Goal: Navigation & Orientation: Find specific page/section

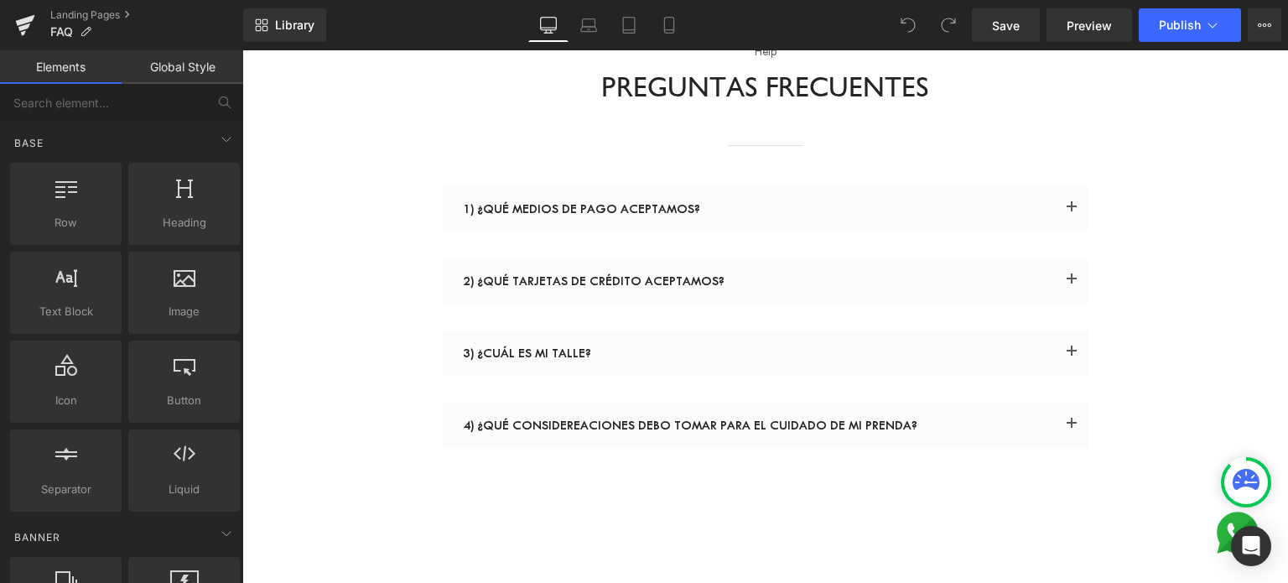
scroll to position [168, 0]
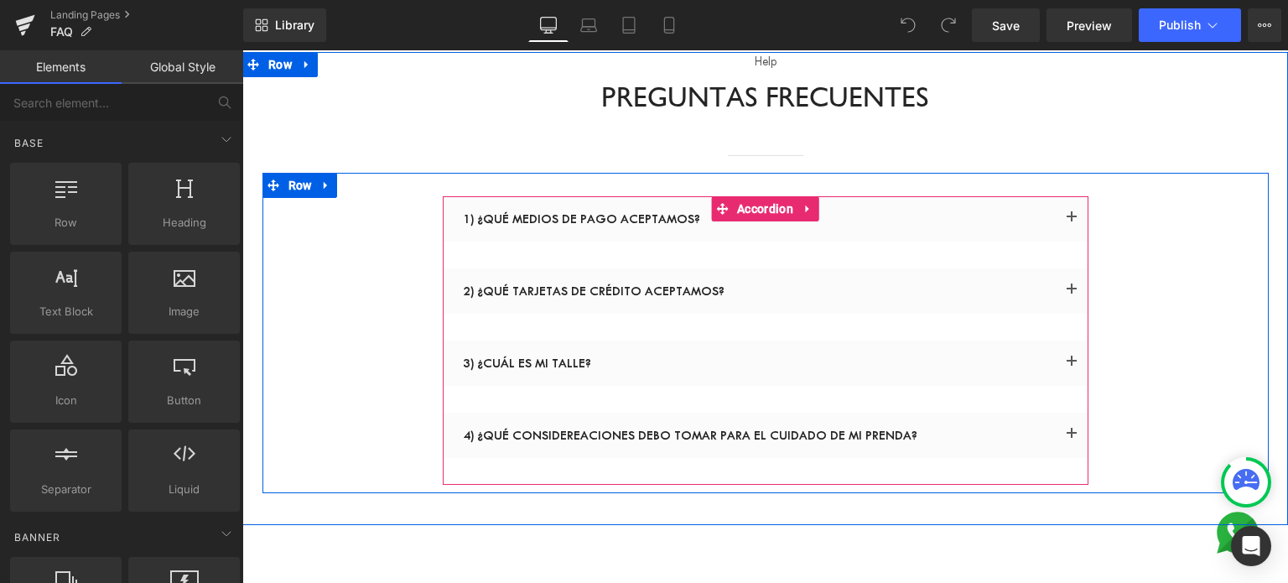
click at [1072, 294] on span "button" at bounding box center [1072, 294] width 0 height 0
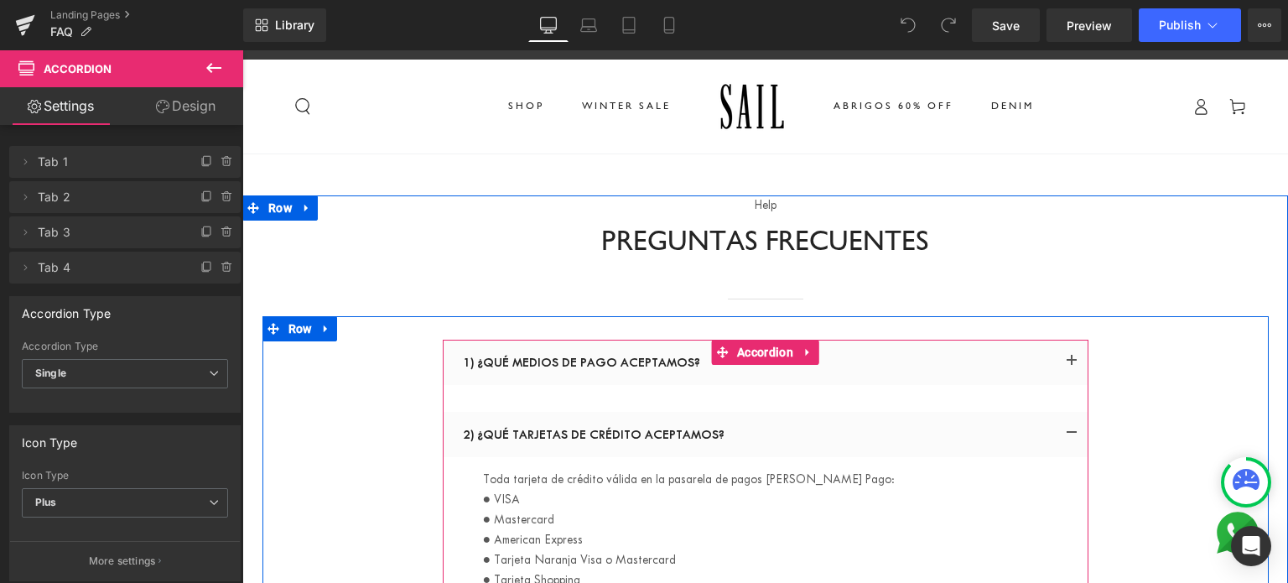
scroll to position [0, 0]
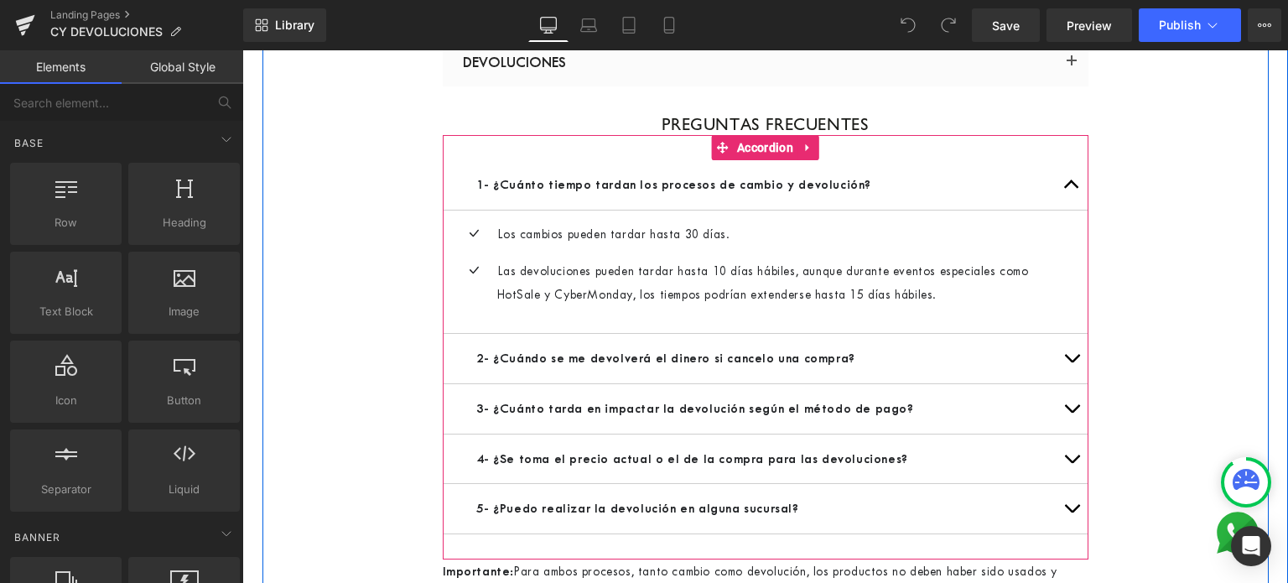
scroll to position [419, 0]
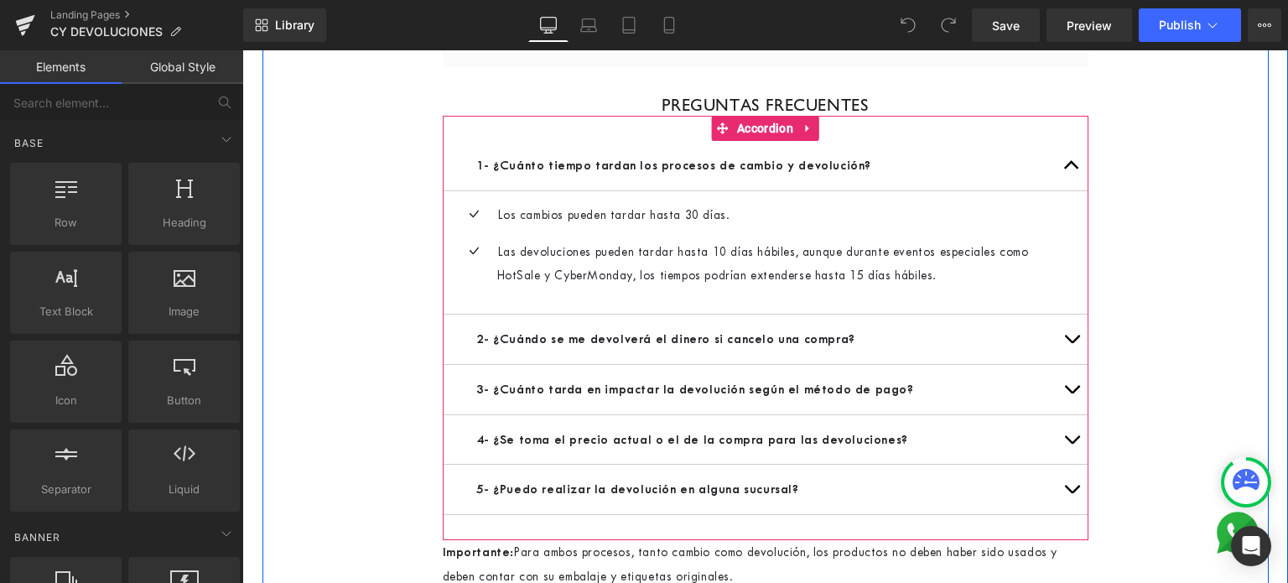
click at [1062, 364] on button "button" at bounding box center [1072, 339] width 34 height 49
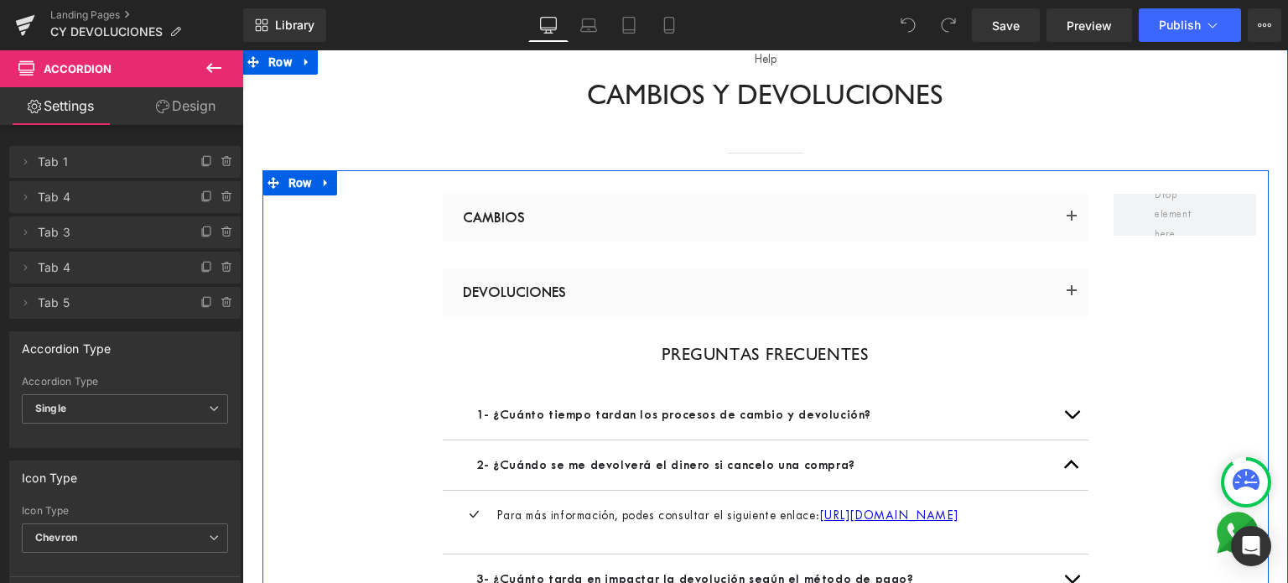
scroll to position [168, 0]
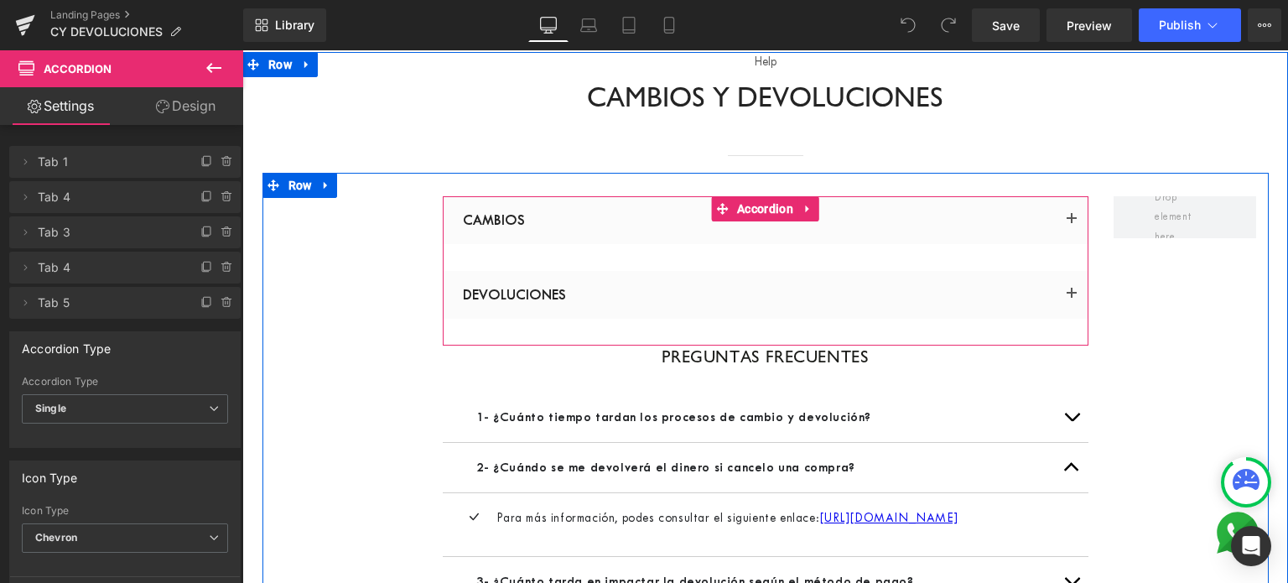
click at [1062, 220] on button "button" at bounding box center [1072, 220] width 34 height 48
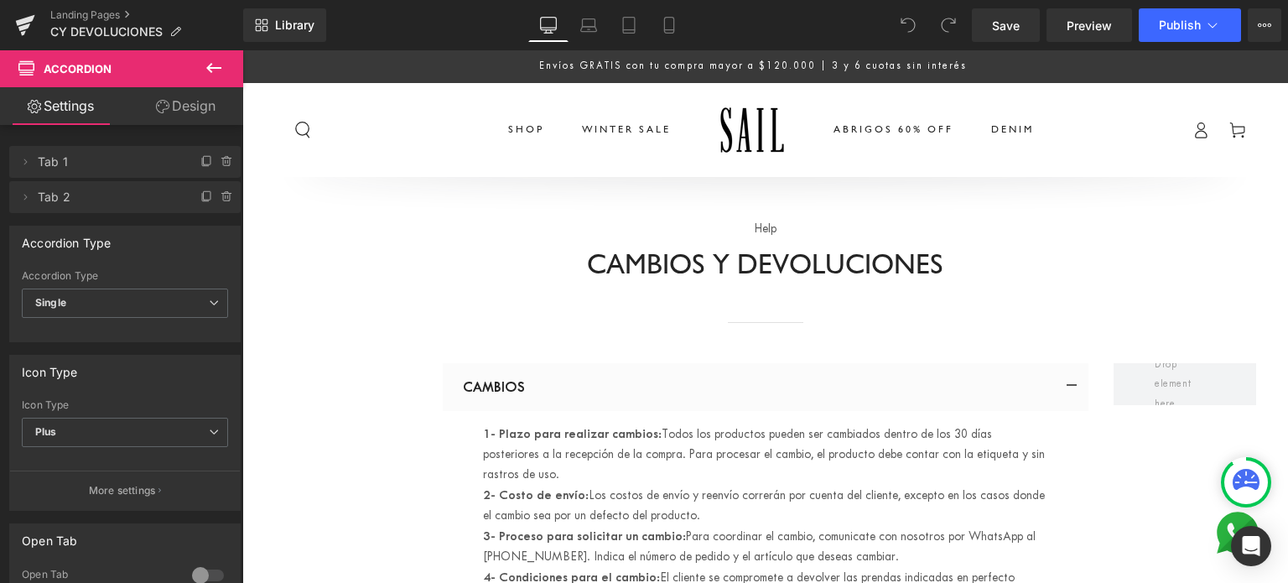
scroll to position [0, 0]
click at [27, 26] on icon at bounding box center [24, 27] width 12 height 8
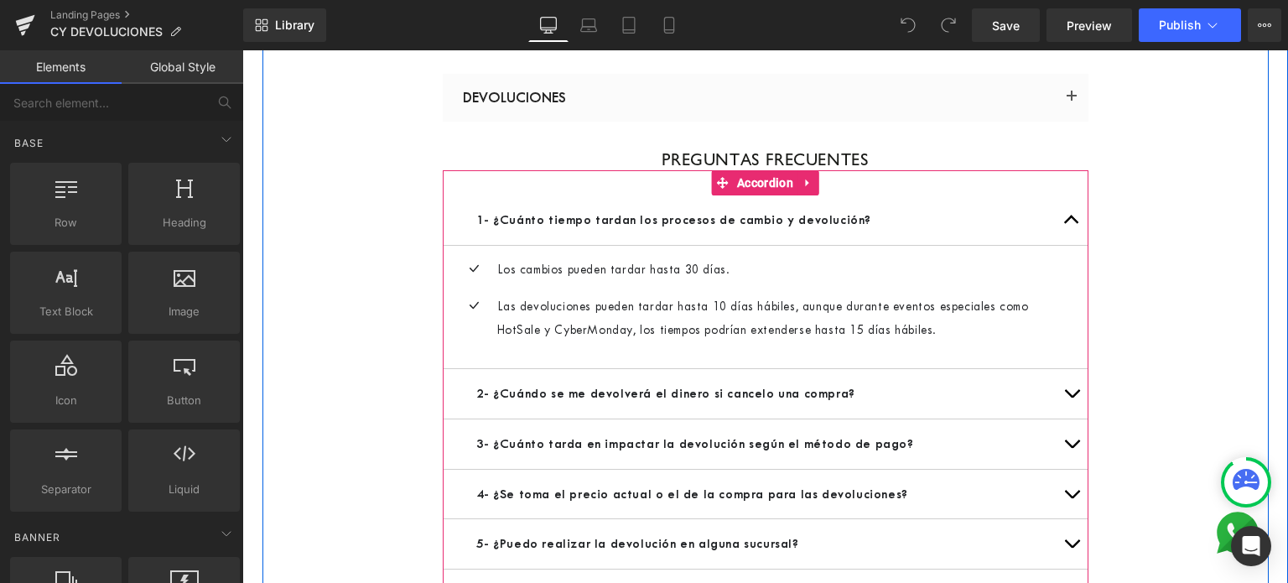
scroll to position [335, 0]
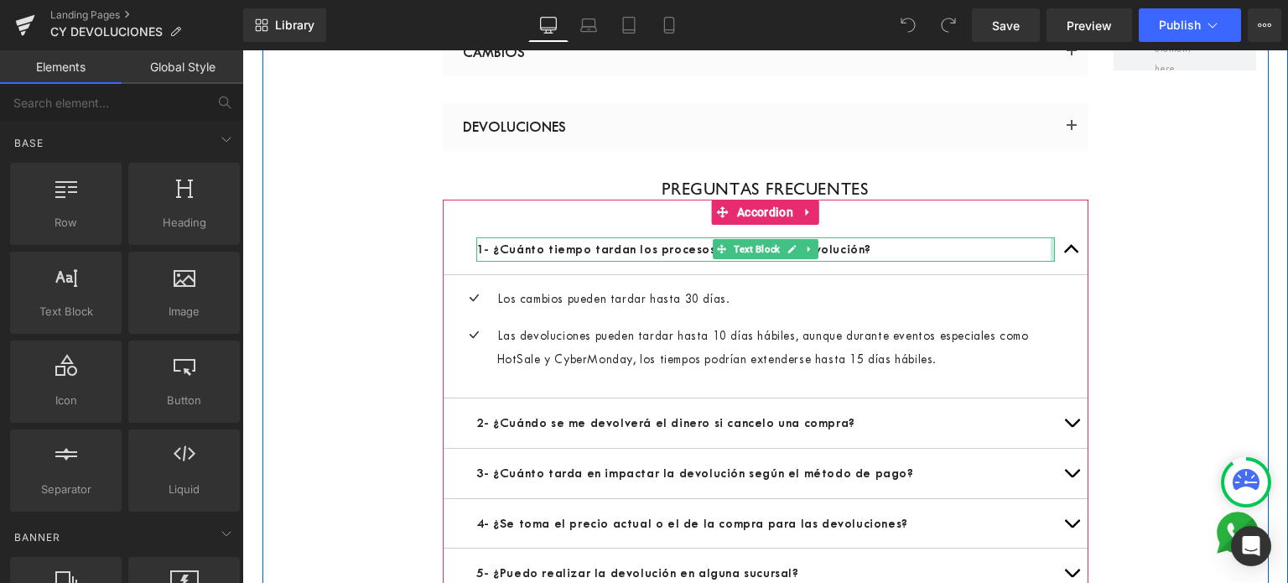
click at [1057, 250] on button "button" at bounding box center [1072, 249] width 34 height 49
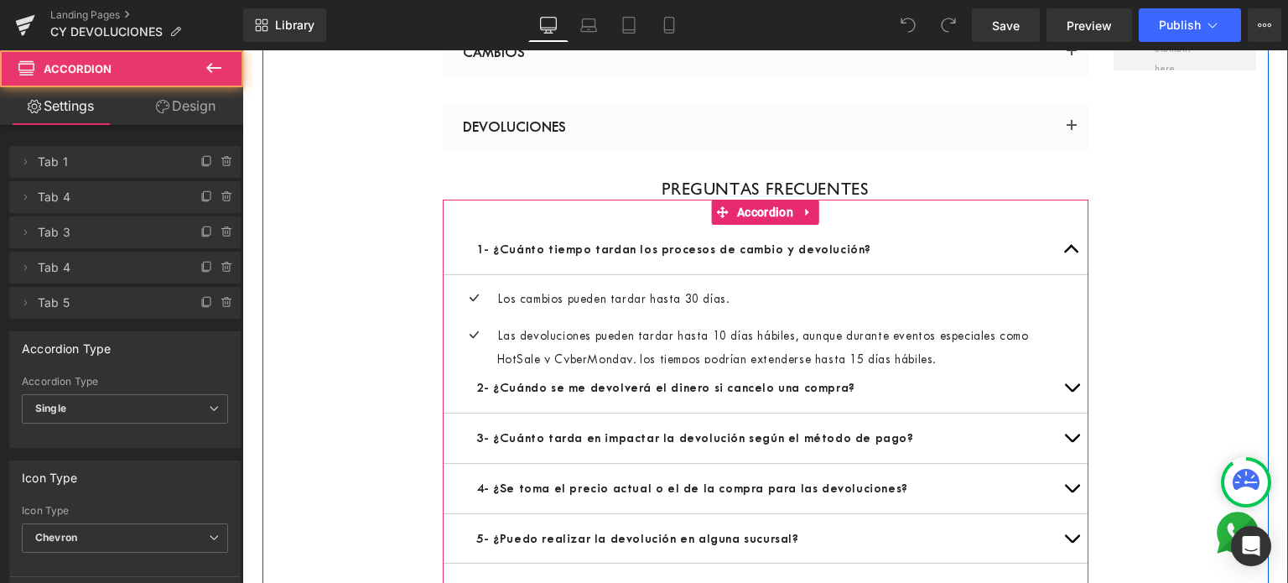
click at [1058, 244] on button "button" at bounding box center [1072, 249] width 34 height 49
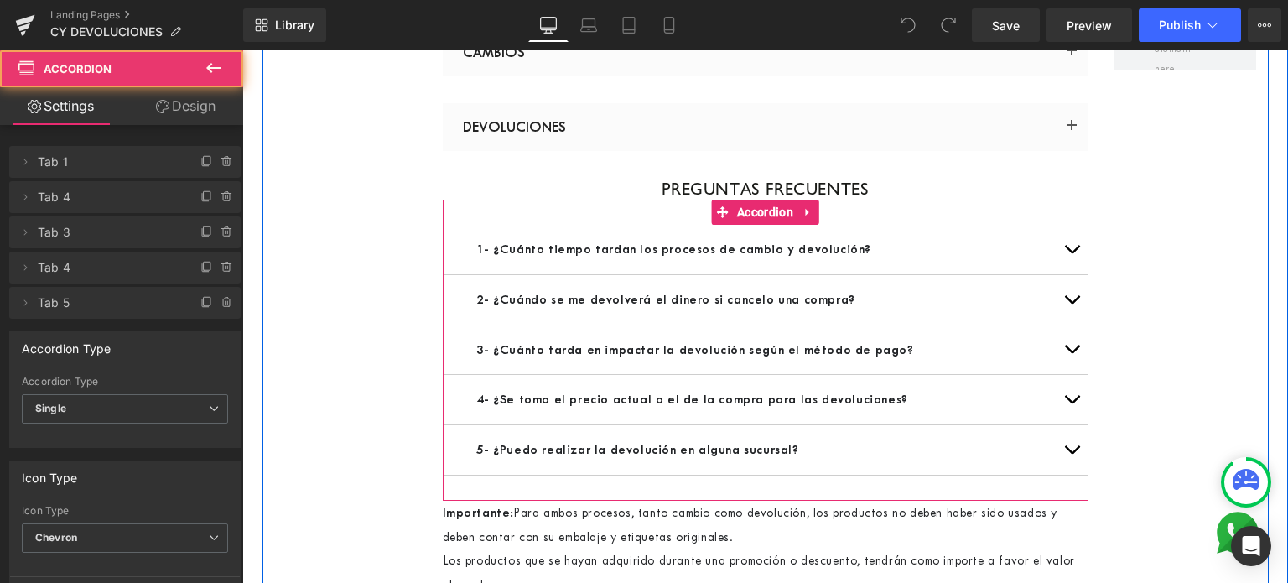
click at [1058, 244] on button "button" at bounding box center [1072, 249] width 34 height 49
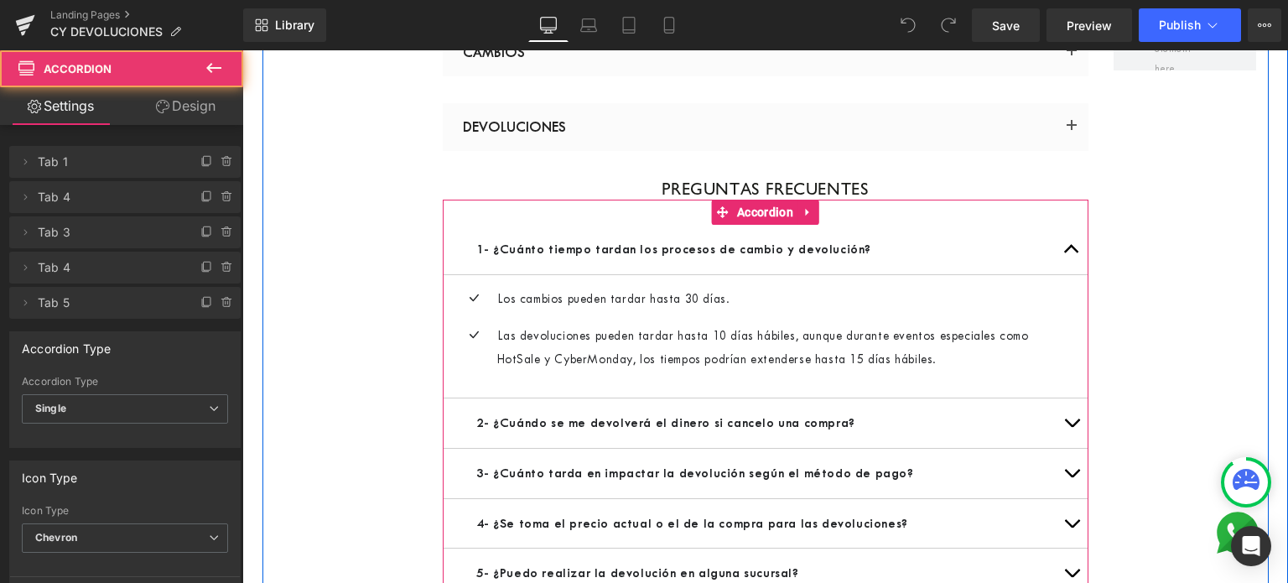
click at [1058, 244] on button "button" at bounding box center [1072, 249] width 34 height 49
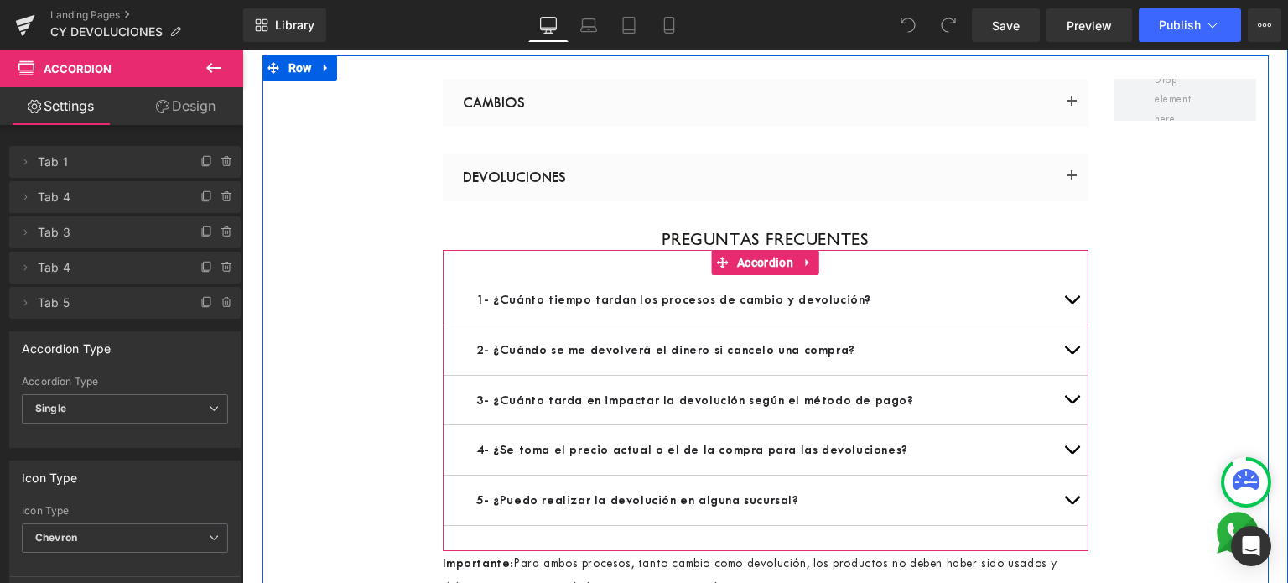
scroll to position [252, 0]
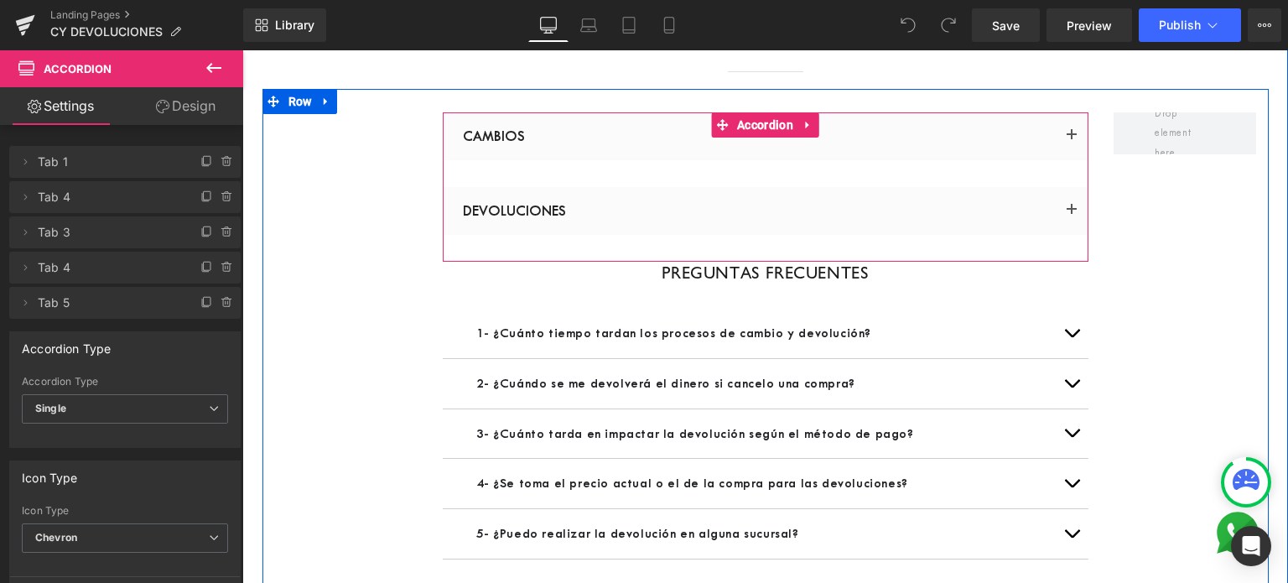
click at [1063, 134] on button "button" at bounding box center [1072, 136] width 34 height 48
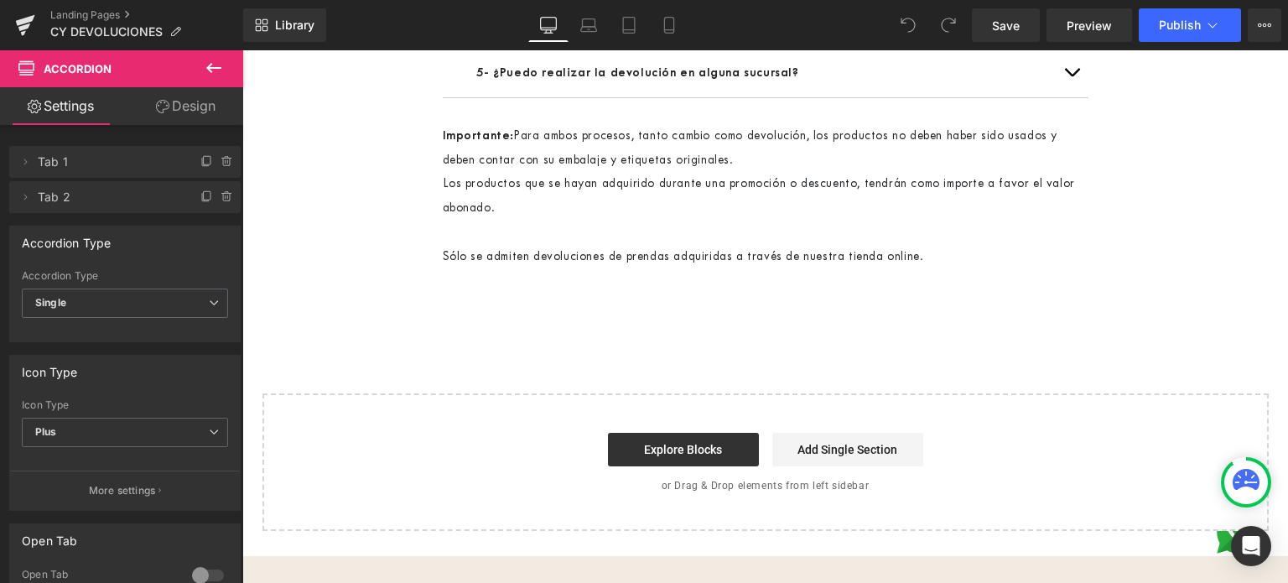
scroll to position [923, 0]
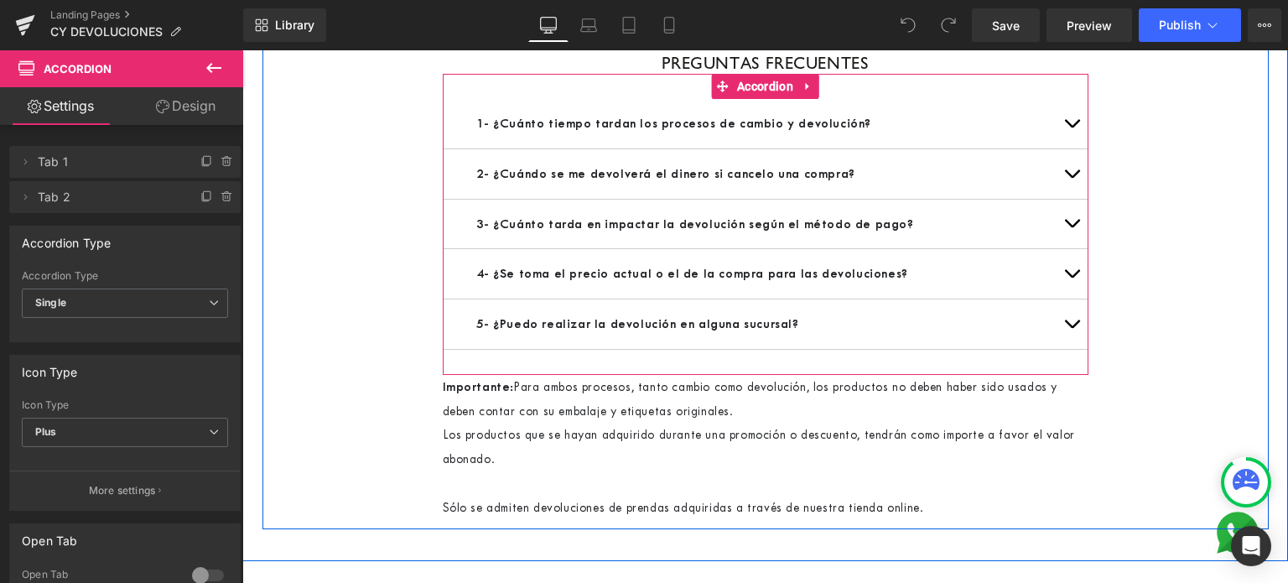
click at [1063, 183] on button "button" at bounding box center [1072, 173] width 34 height 49
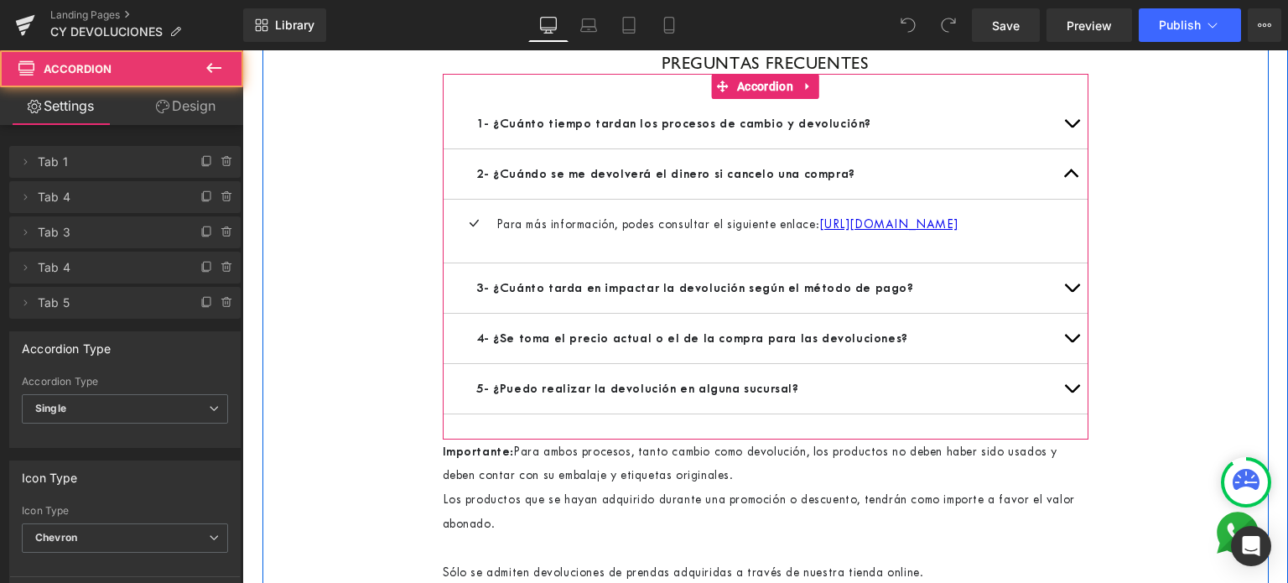
click at [1063, 190] on button "button" at bounding box center [1072, 173] width 34 height 49
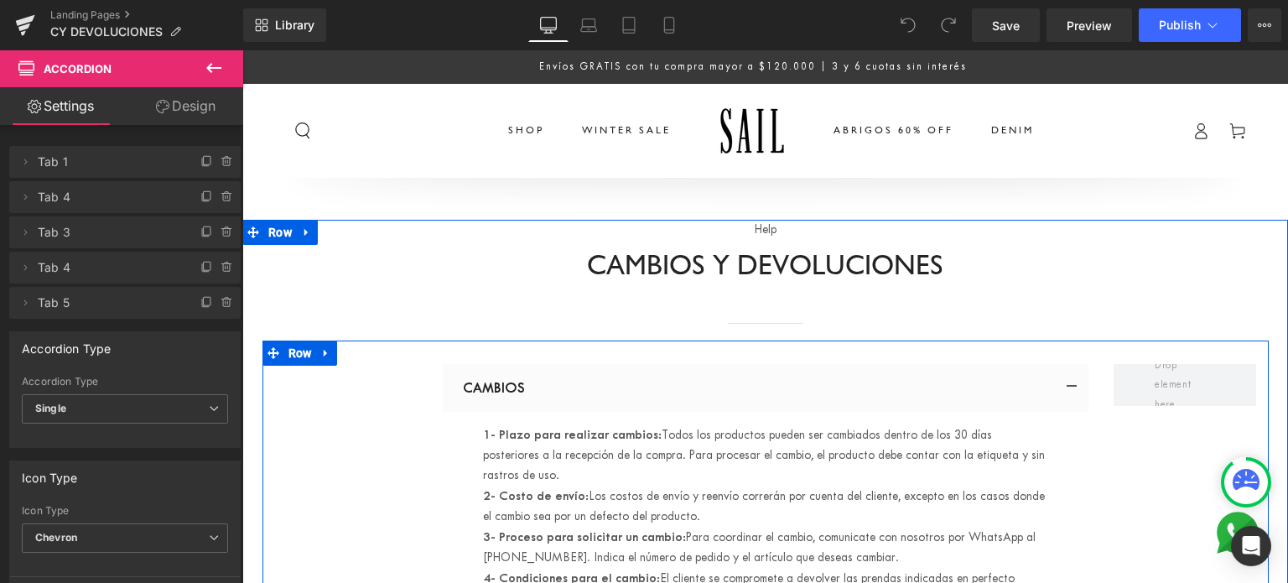
scroll to position [0, 0]
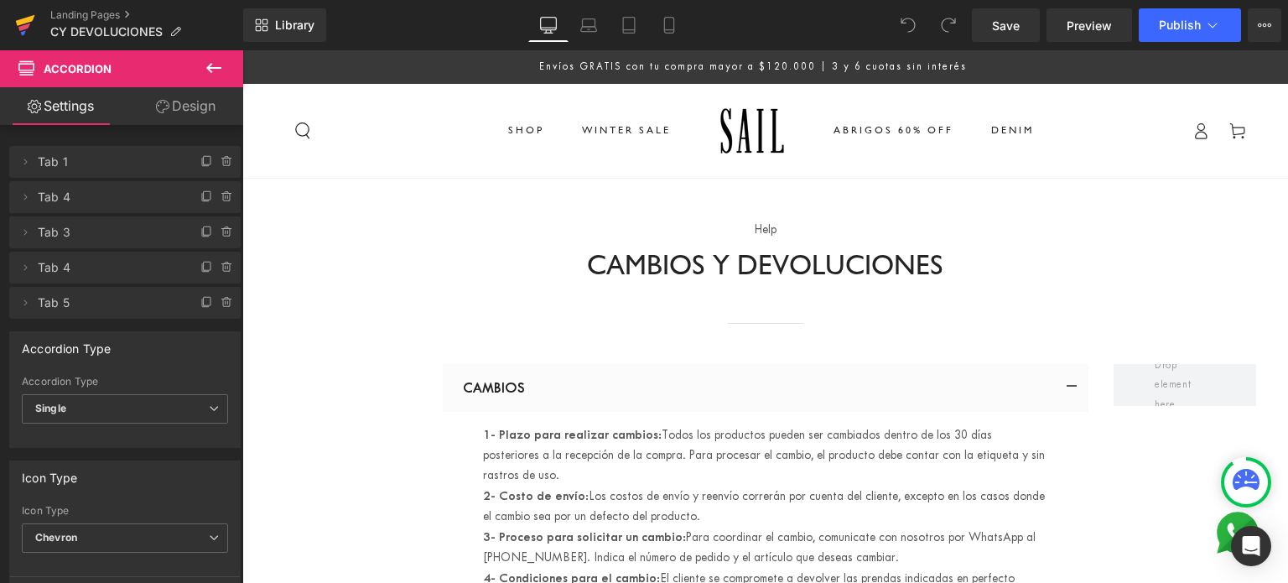
click at [30, 18] on icon at bounding box center [25, 20] width 19 height 11
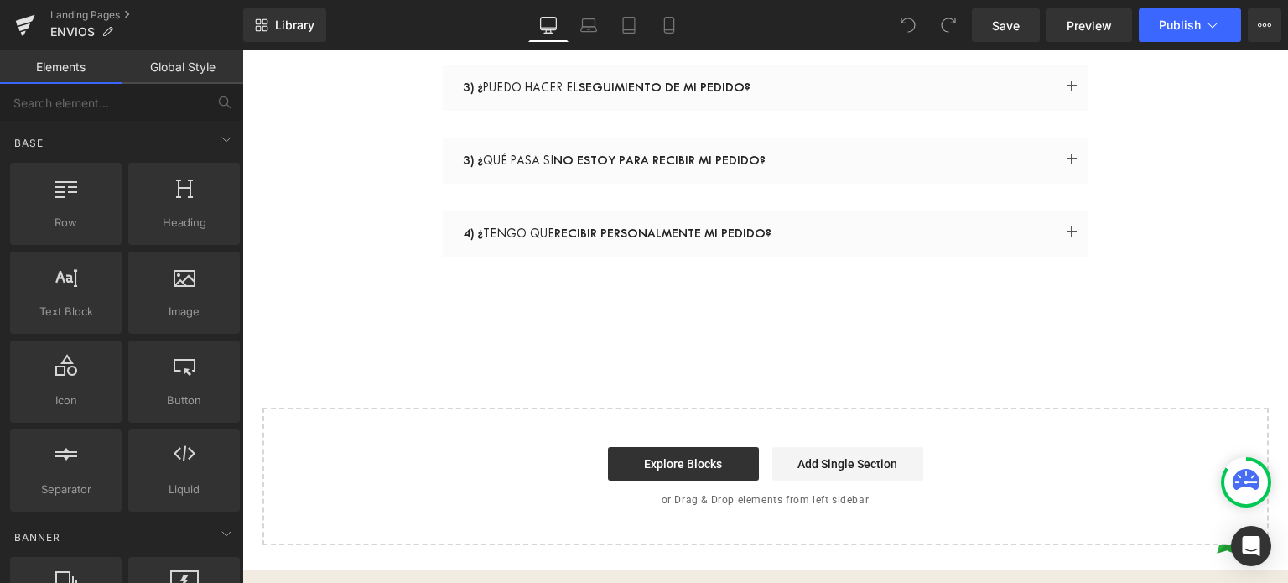
scroll to position [503, 0]
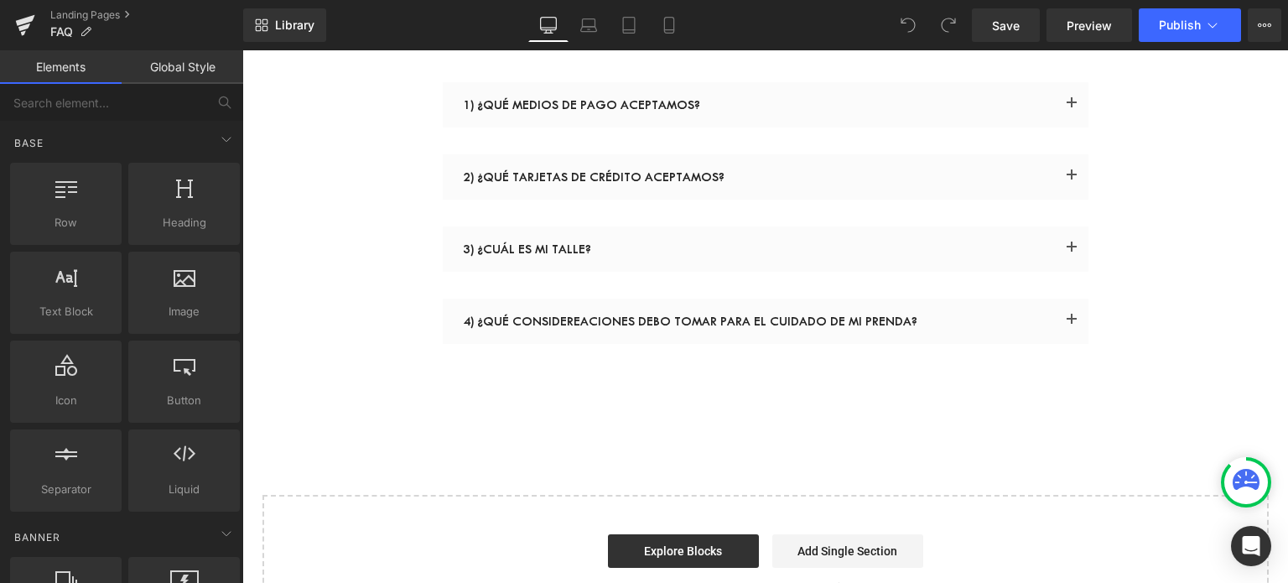
scroll to position [168, 0]
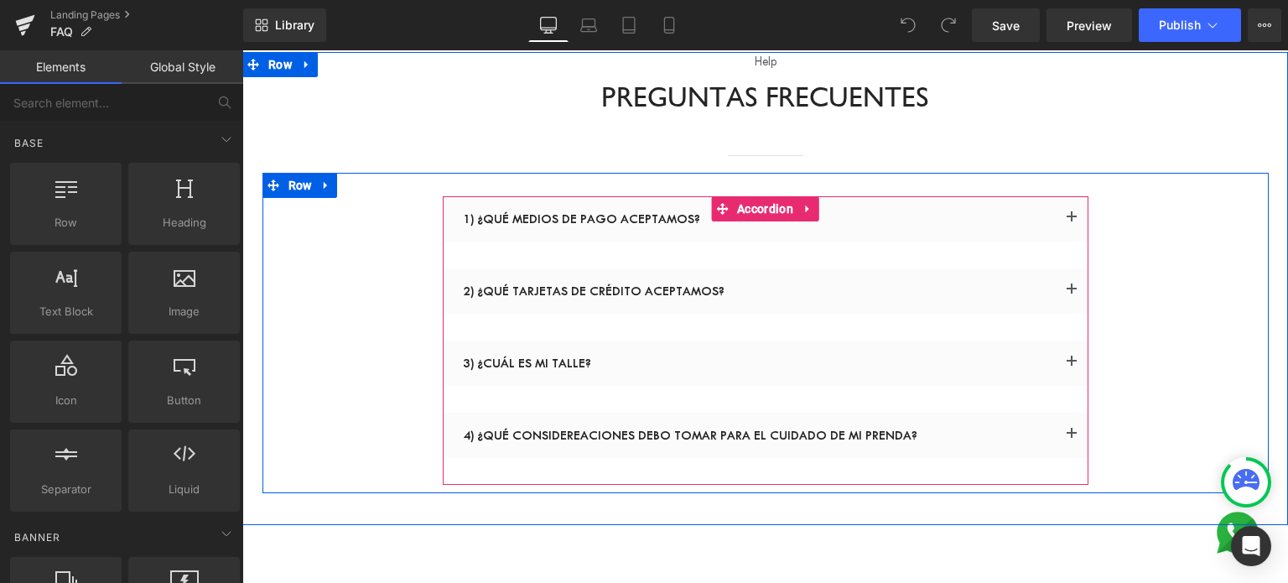
click at [1062, 211] on button "button" at bounding box center [1072, 218] width 34 height 45
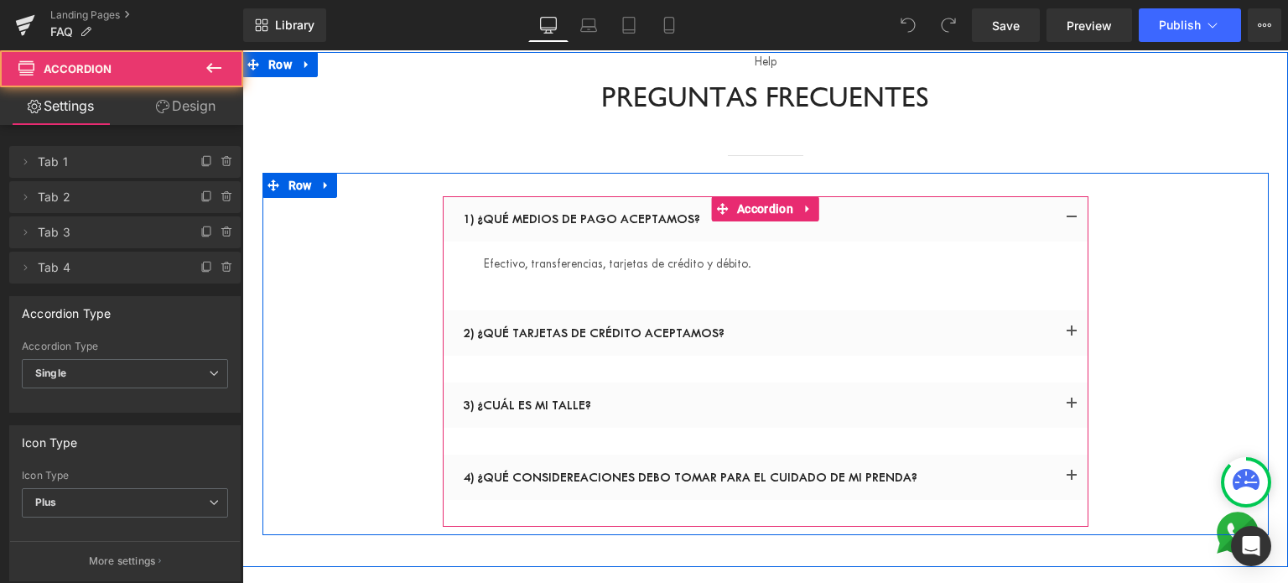
click at [1062, 211] on button "button" at bounding box center [1072, 218] width 34 height 45
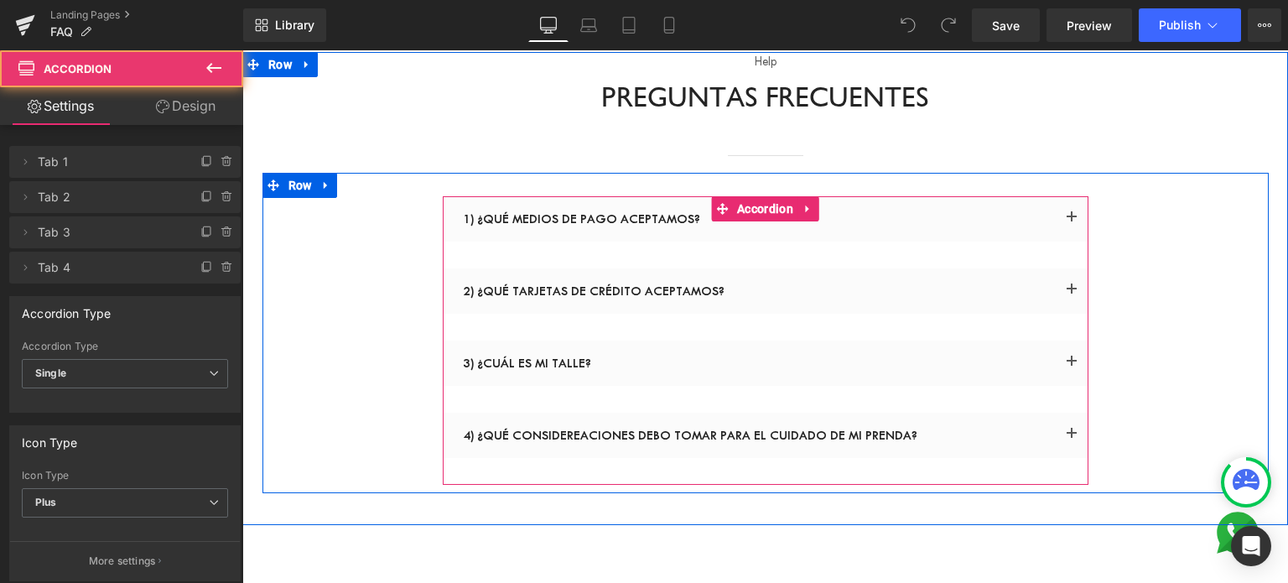
click at [1057, 291] on button "button" at bounding box center [1072, 290] width 34 height 45
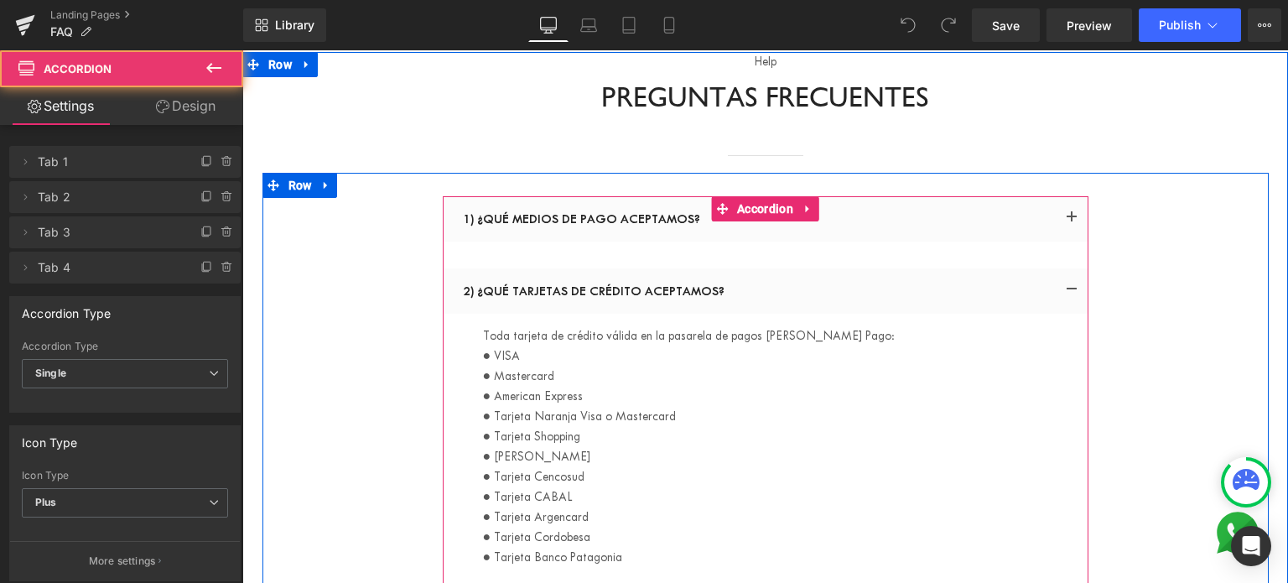
click at [1072, 294] on span "button" at bounding box center [1072, 294] width 0 height 0
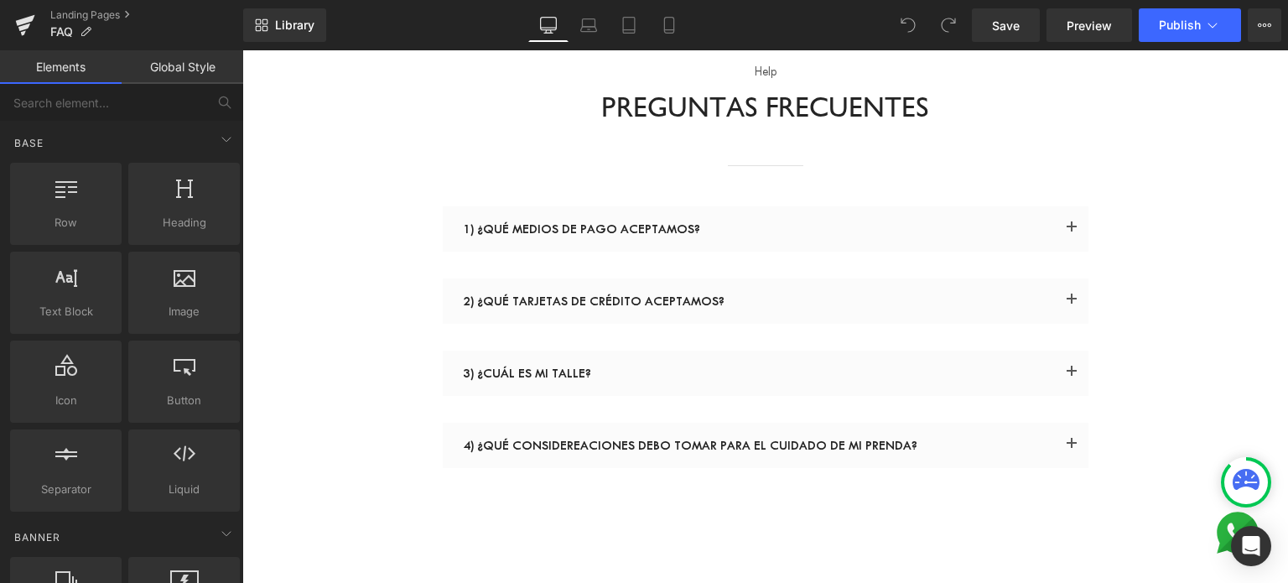
scroll to position [252, 0]
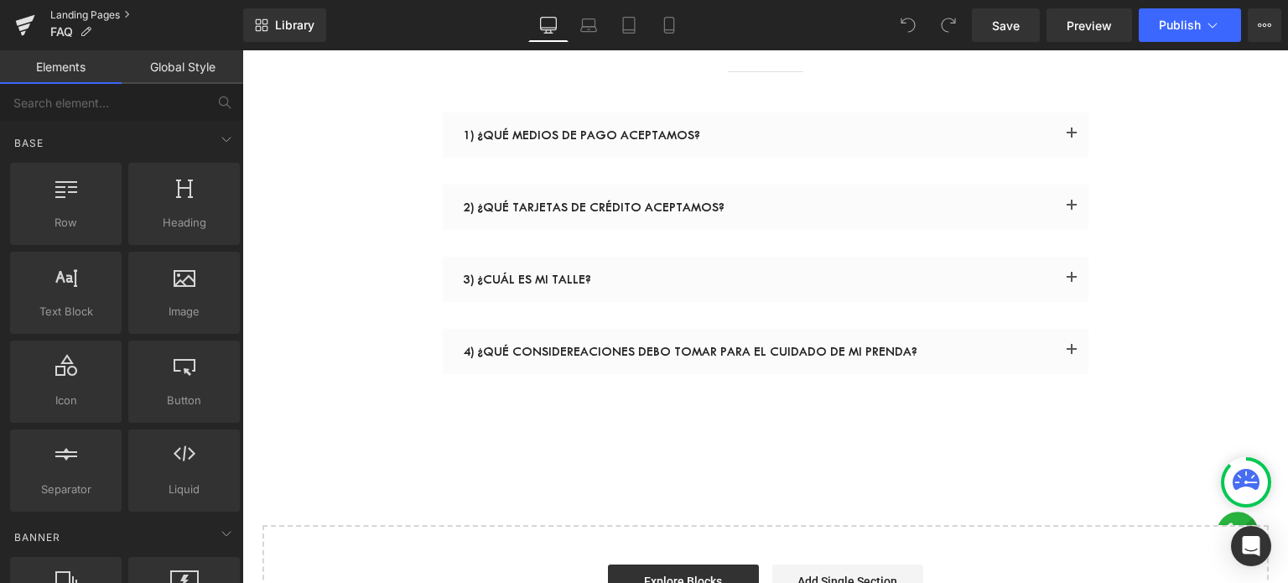
click at [87, 18] on link "Landing Pages" at bounding box center [146, 14] width 193 height 13
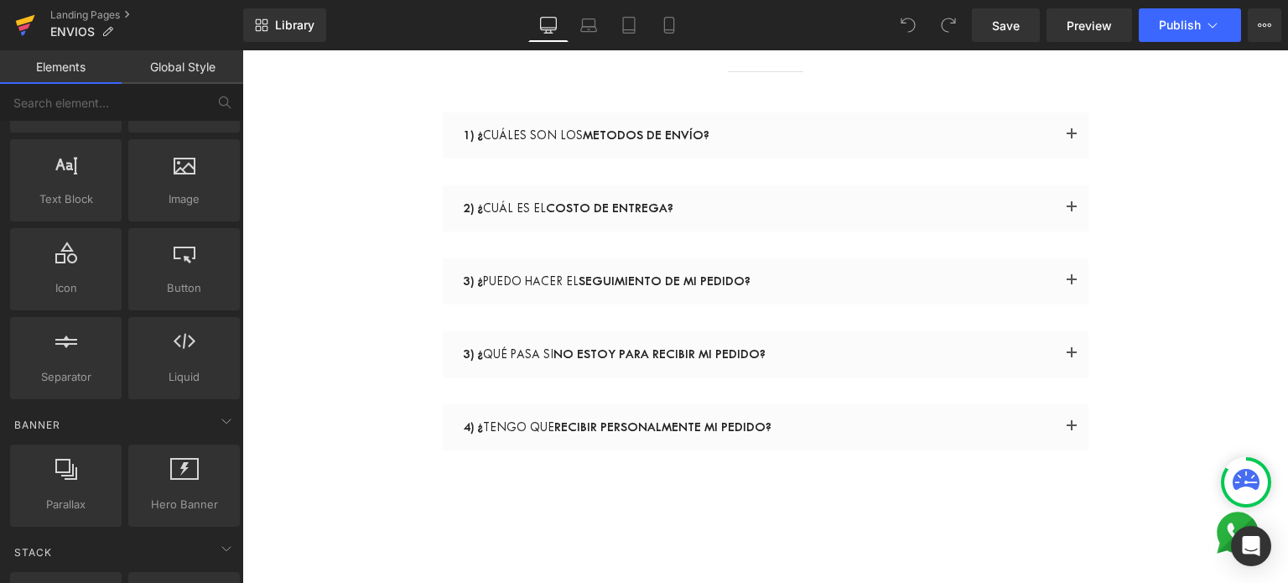
scroll to position [84, 0]
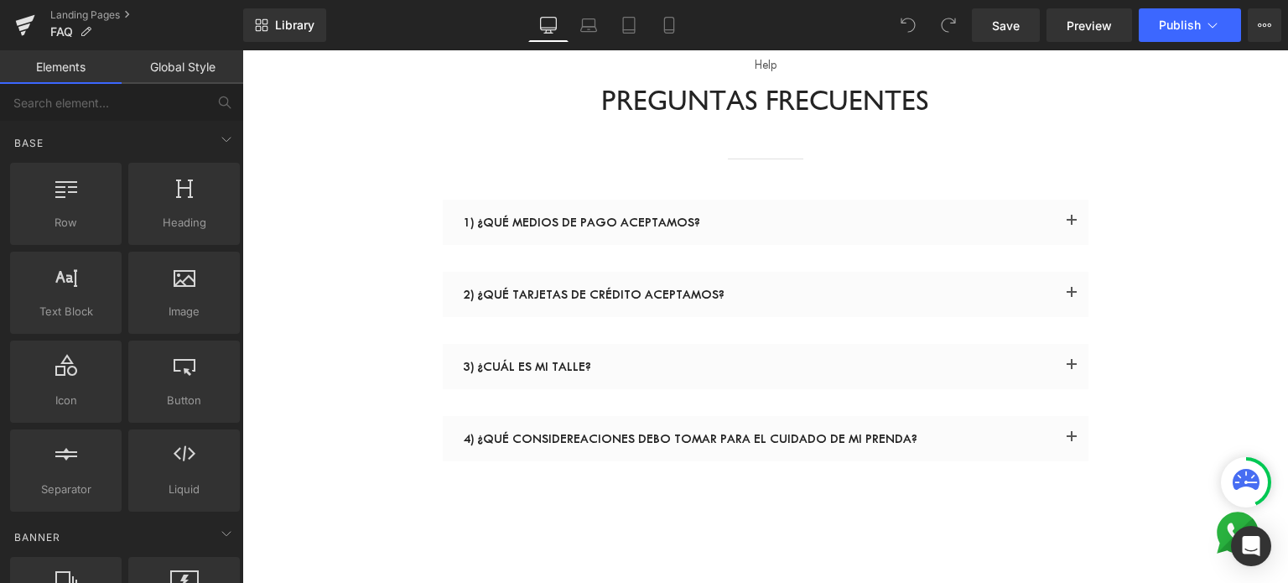
scroll to position [168, 0]
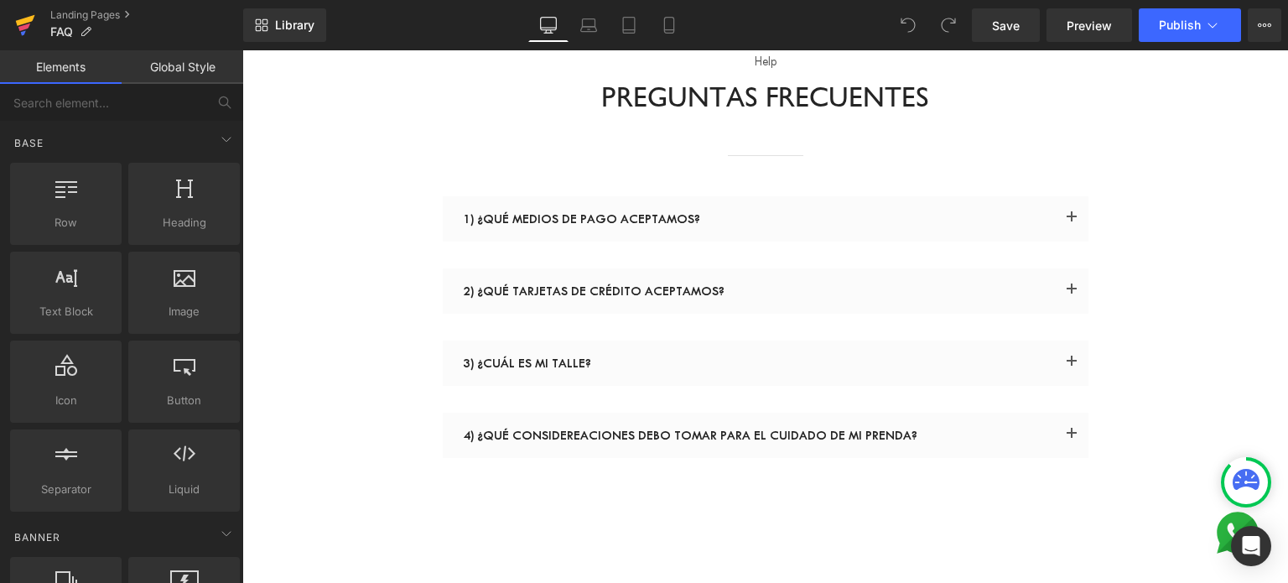
click at [30, 22] on icon at bounding box center [25, 25] width 20 height 42
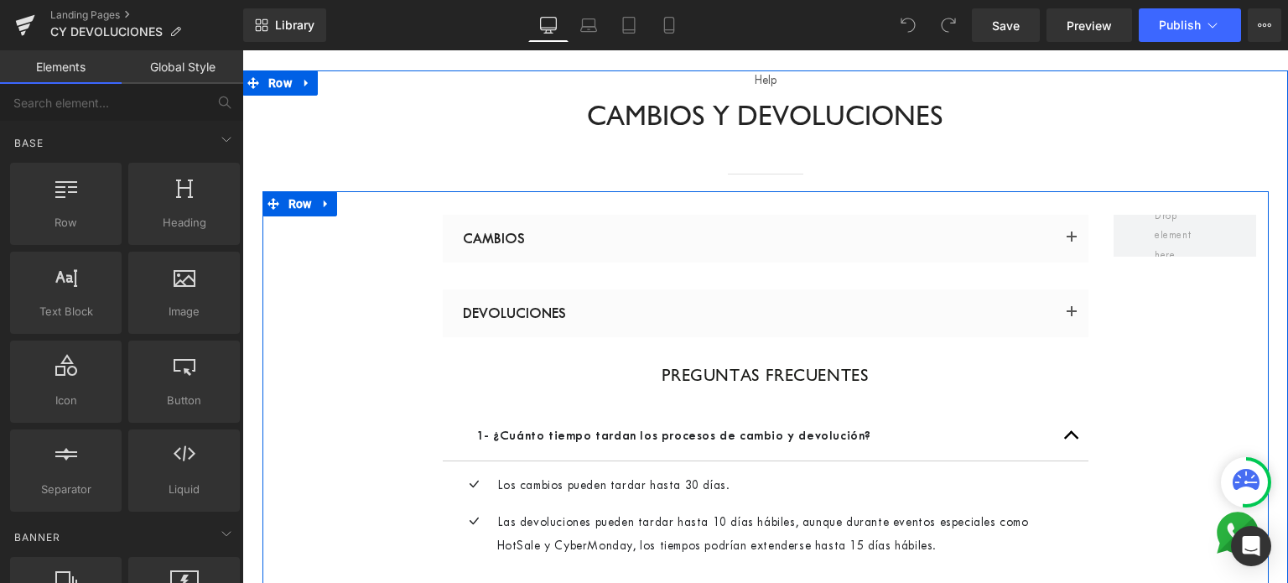
scroll to position [168, 0]
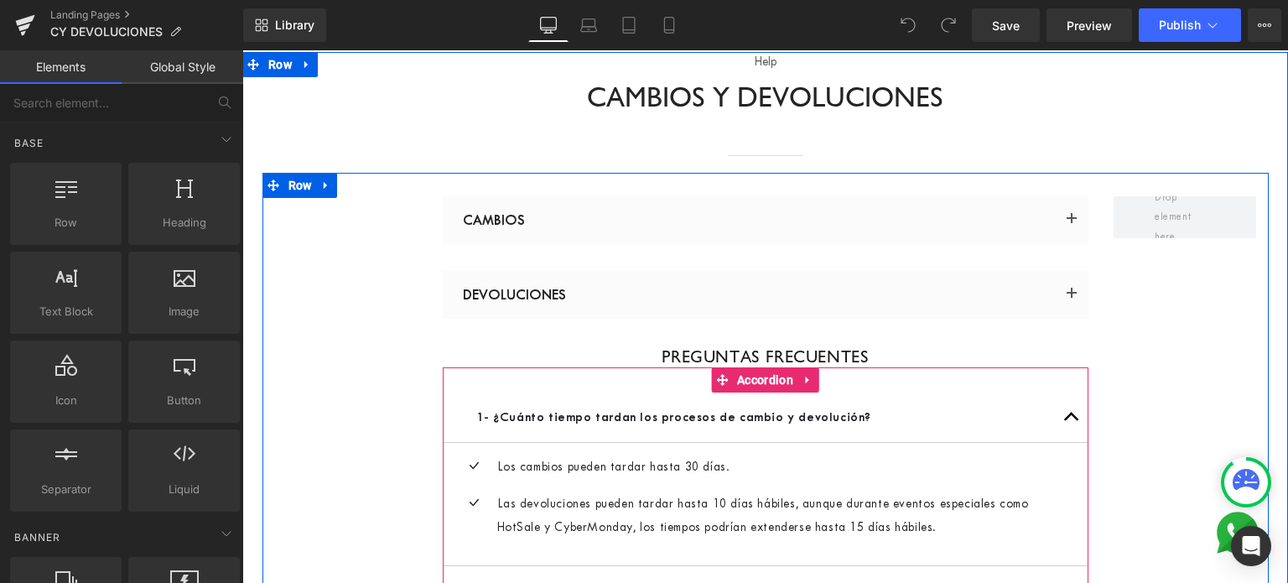
click at [1063, 420] on button "button" at bounding box center [1072, 417] width 34 height 49
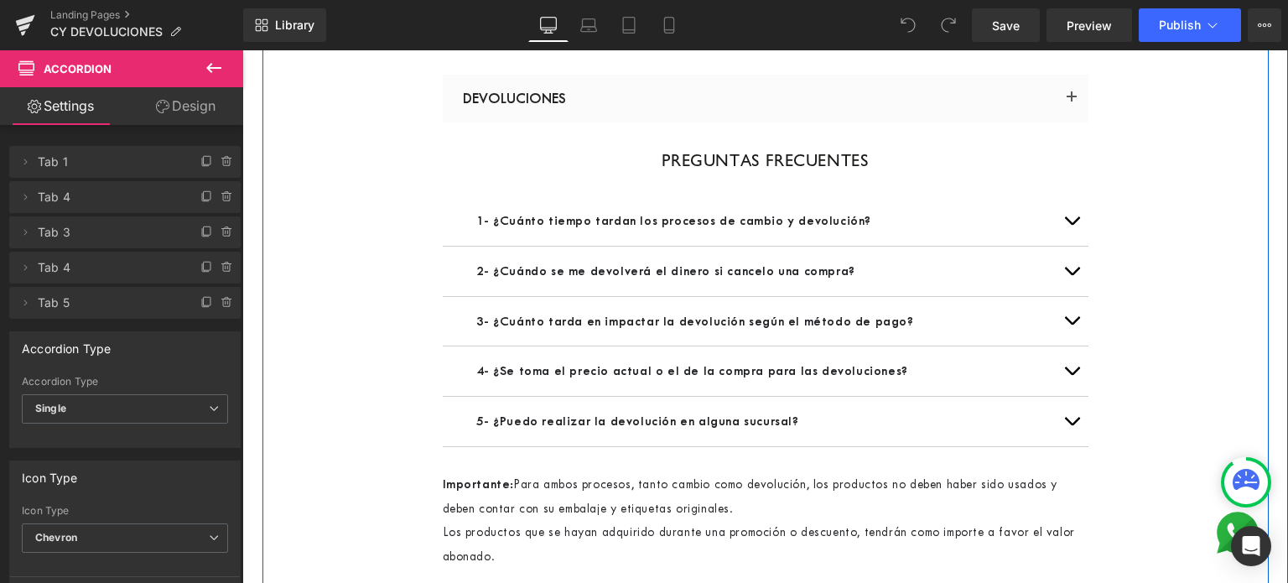
scroll to position [335, 0]
